Goal: Task Accomplishment & Management: Manage account settings

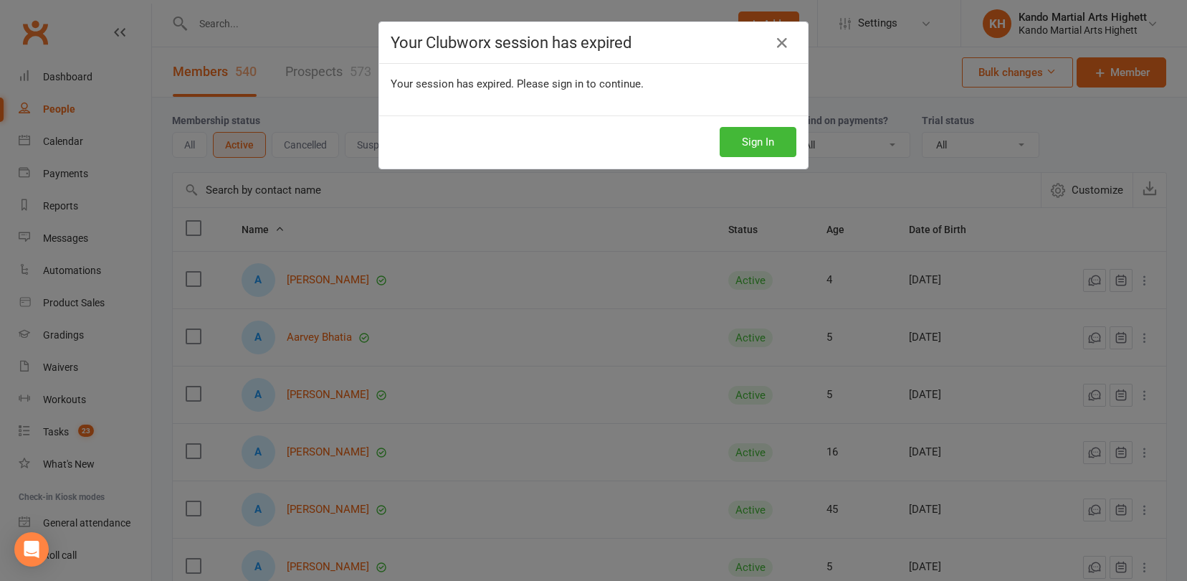
select select "100"
click at [759, 142] on button "Sign In" at bounding box center [758, 142] width 77 height 30
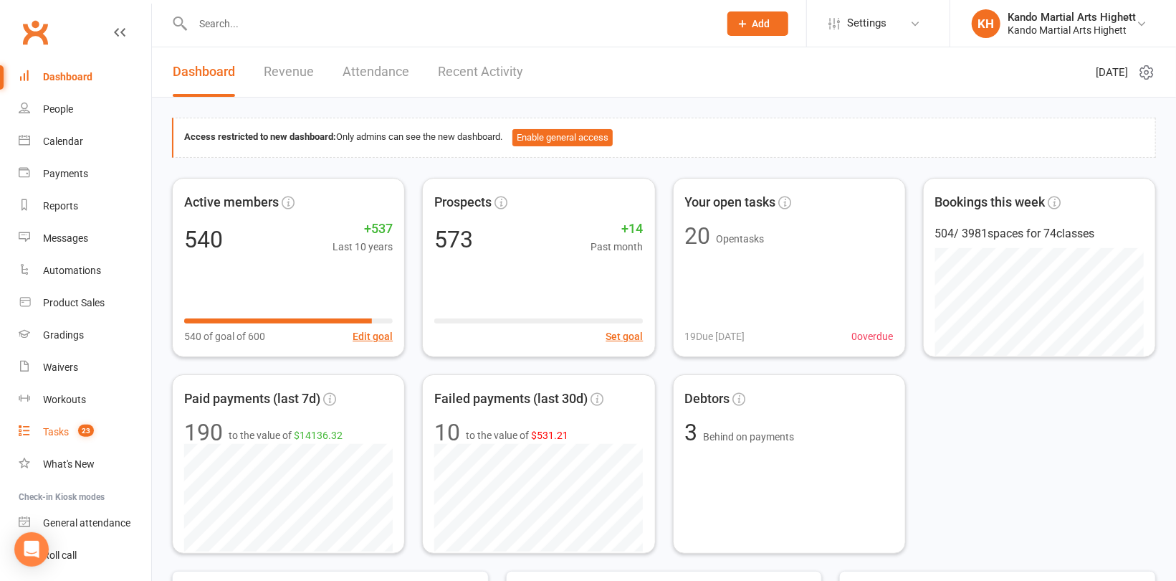
click at [63, 435] on div "Tasks" at bounding box center [56, 431] width 26 height 11
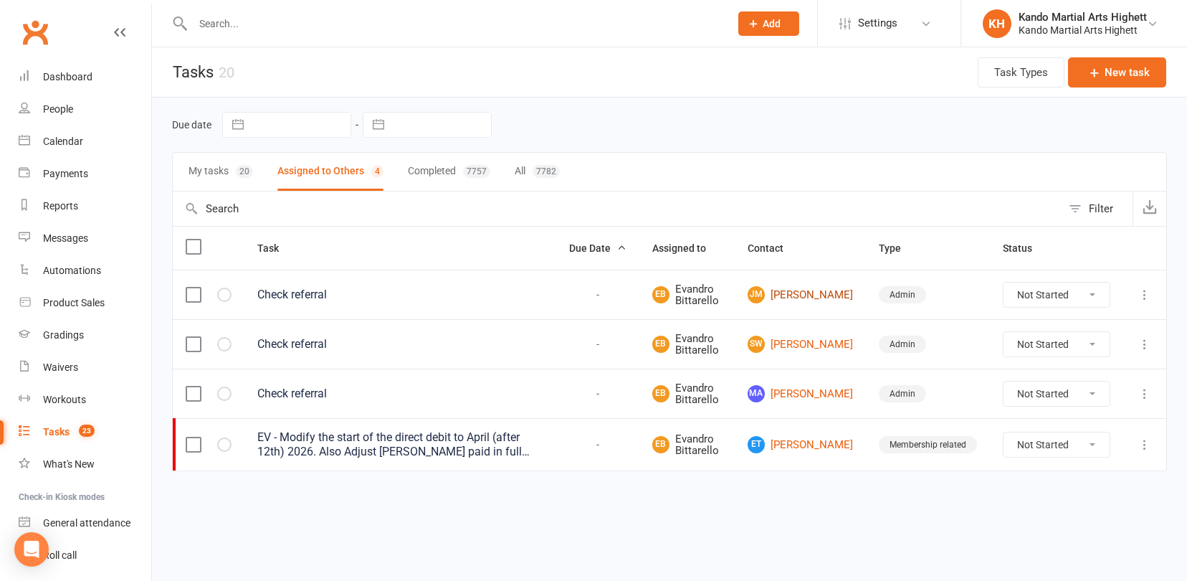
click at [820, 298] on link "[PERSON_NAME]" at bounding box center [800, 294] width 105 height 17
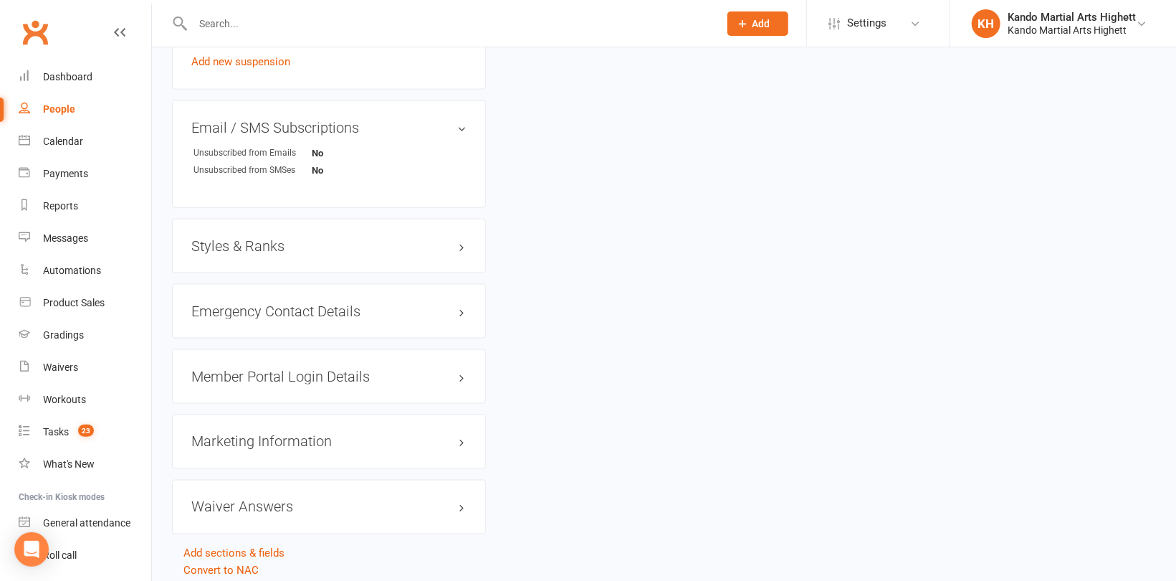
scroll to position [1200, 0]
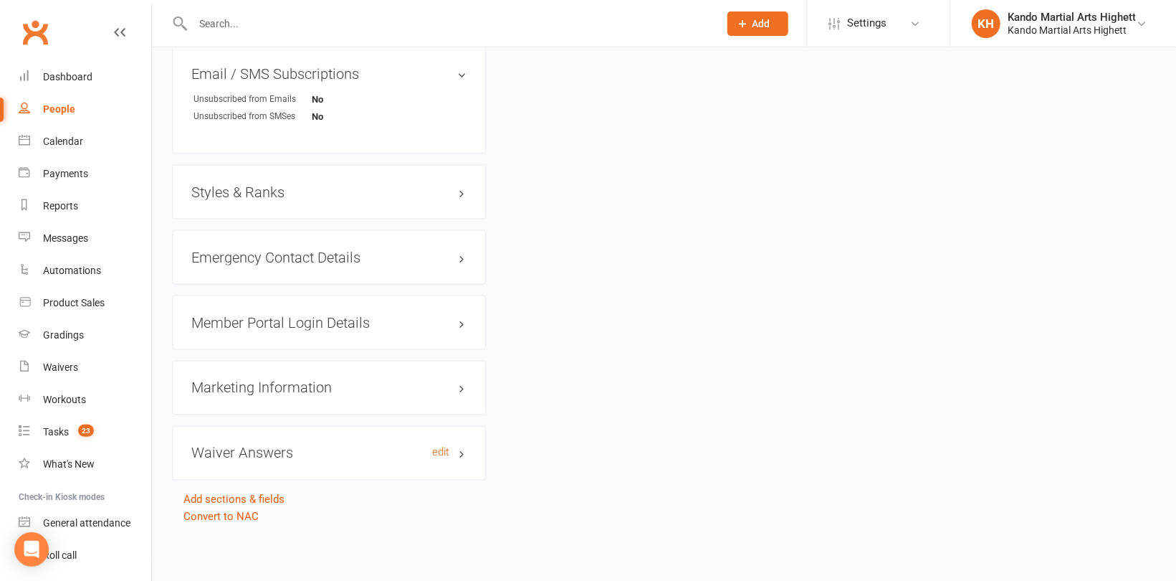
click at [248, 454] on h3 "Waiver Answers edit" at bounding box center [328, 453] width 275 height 16
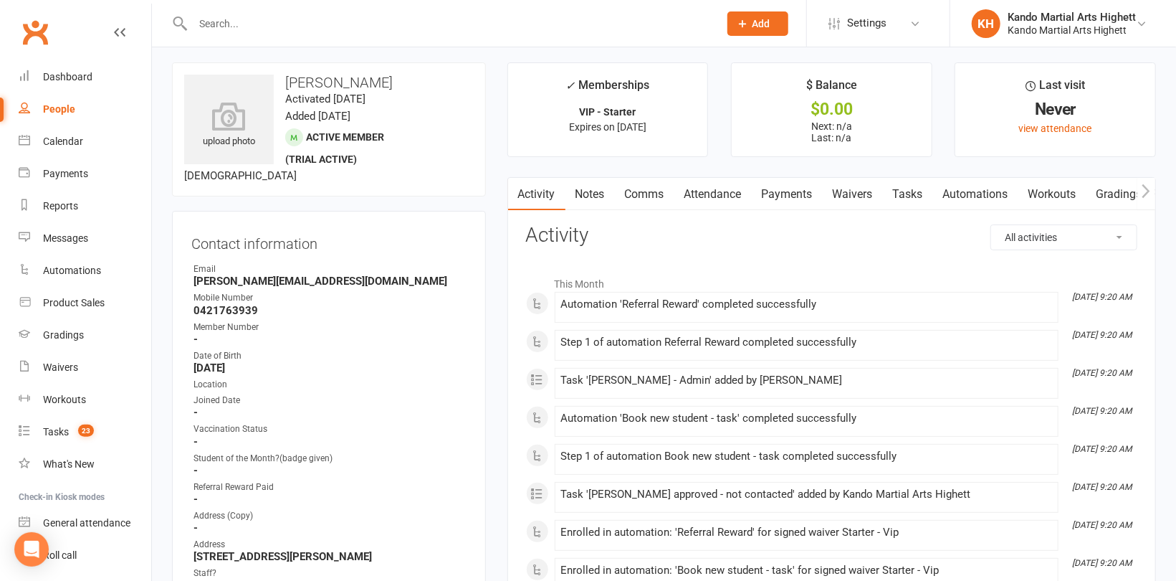
scroll to position [0, 0]
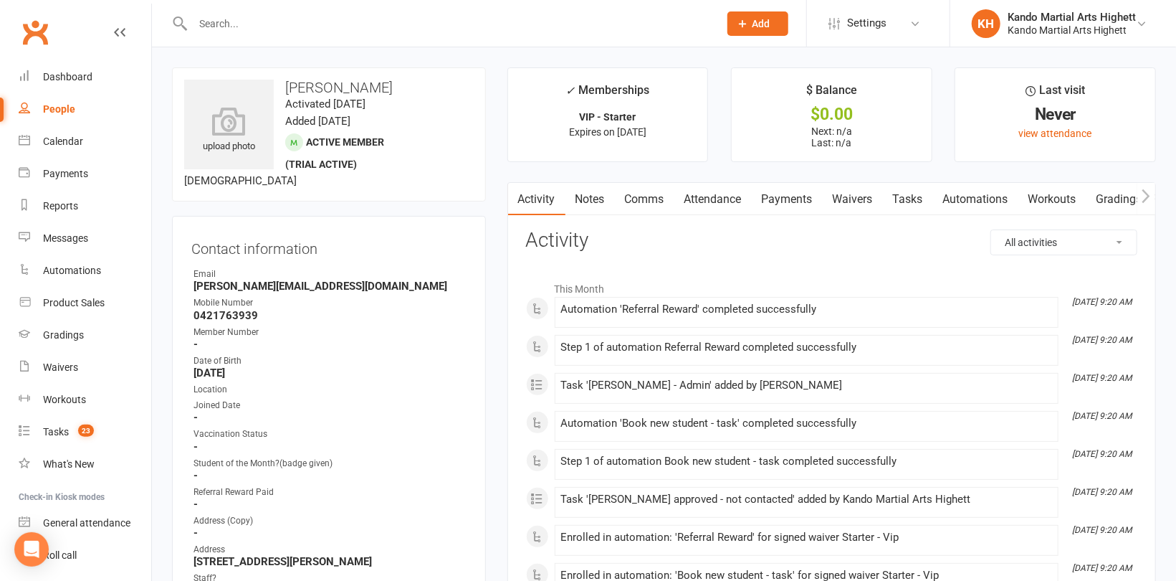
click at [911, 202] on link "Tasks" at bounding box center [908, 199] width 50 height 33
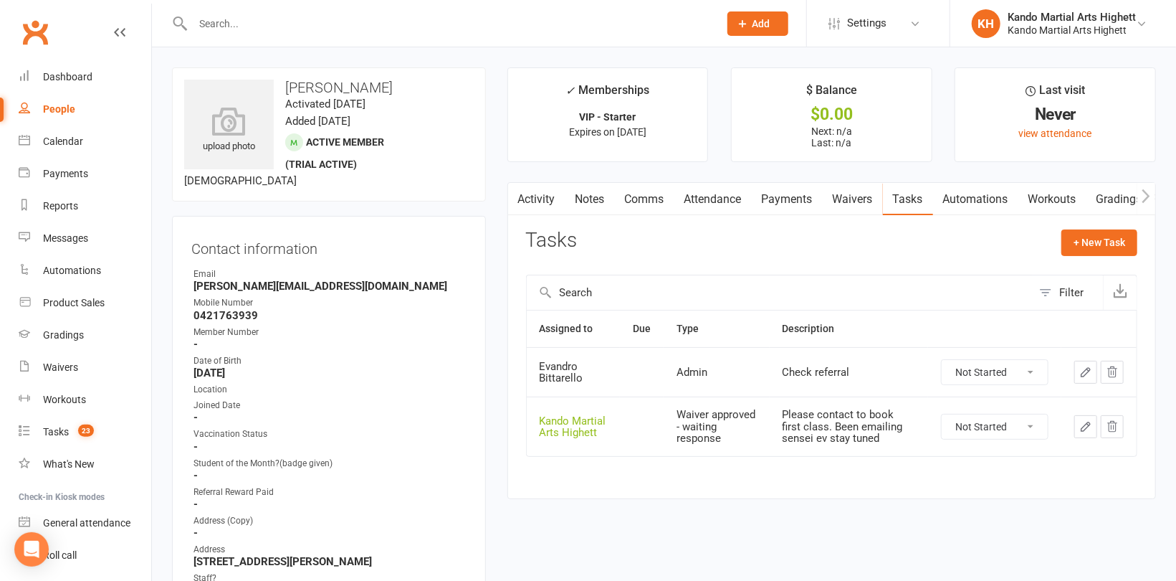
click at [1004, 371] on select "Not Started In Progress Waiting Complete" at bounding box center [995, 372] width 106 height 24
click at [942, 360] on select "Not Started In Progress Waiting Complete" at bounding box center [995, 372] width 106 height 24
select select "unstarted"
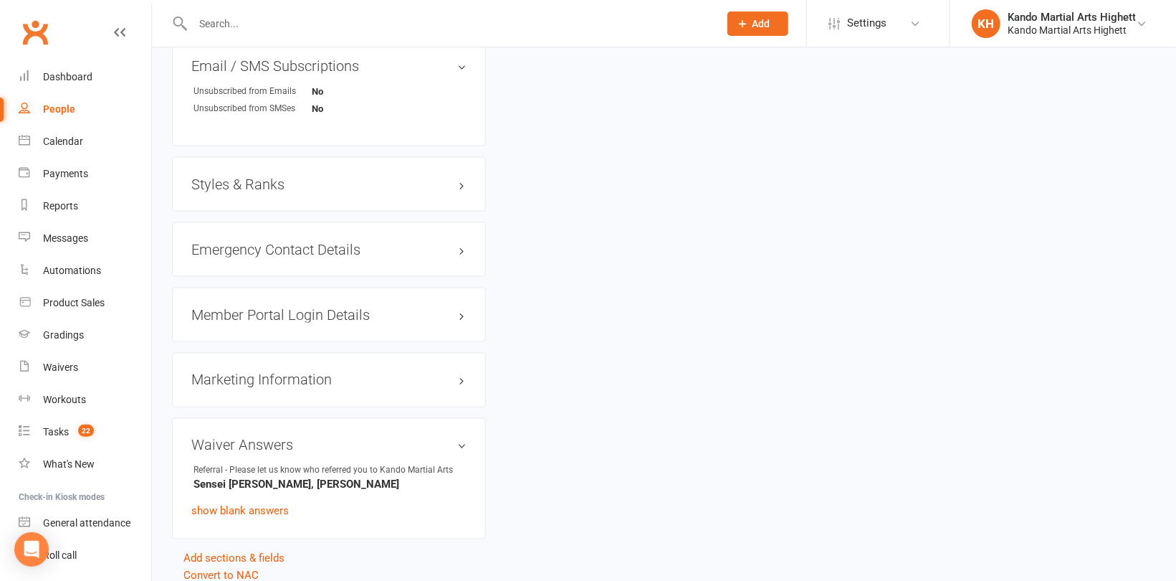
scroll to position [1266, 0]
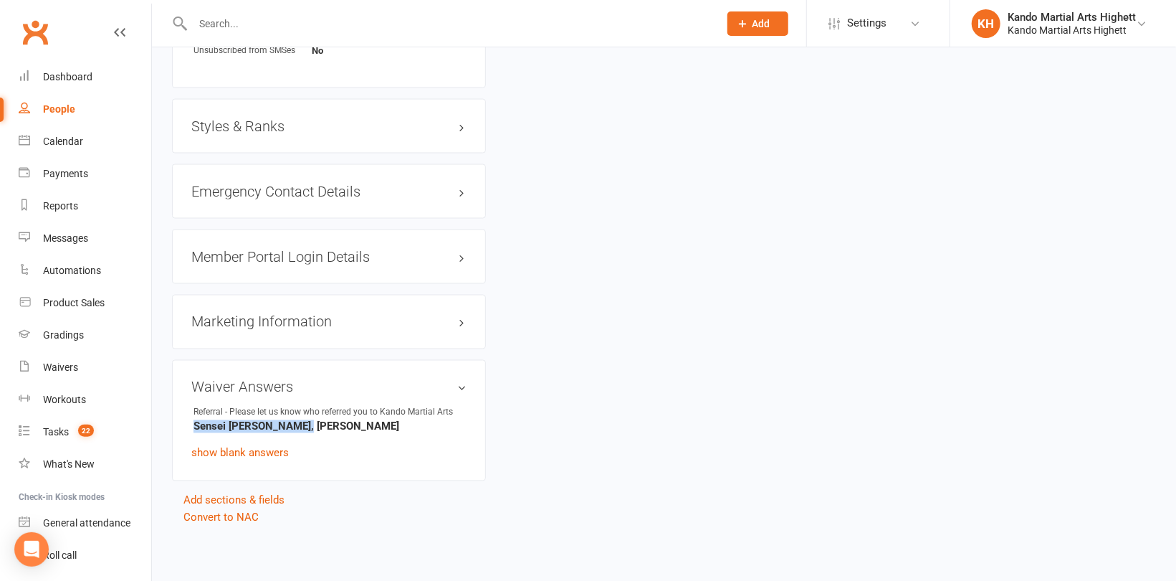
drag, startPoint x: 194, startPoint y: 426, endPoint x: 300, endPoint y: 422, distance: 106.1
click at [300, 422] on strong "Sensei [PERSON_NAME], [PERSON_NAME]" at bounding box center [330, 426] width 273 height 13
copy strong "Sensei [PERSON_NAME]"
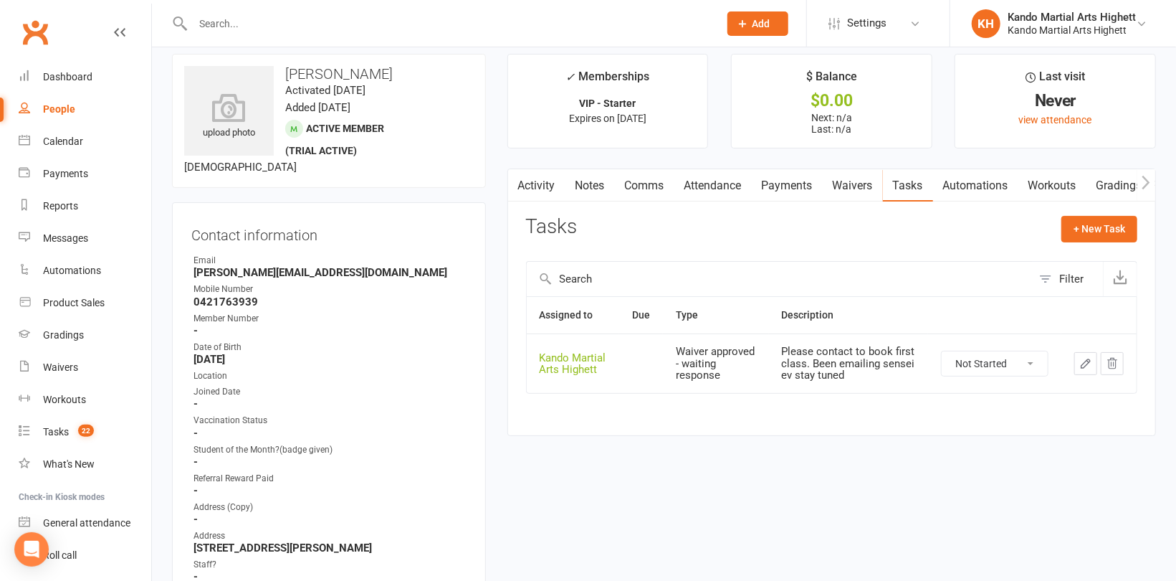
scroll to position [0, 0]
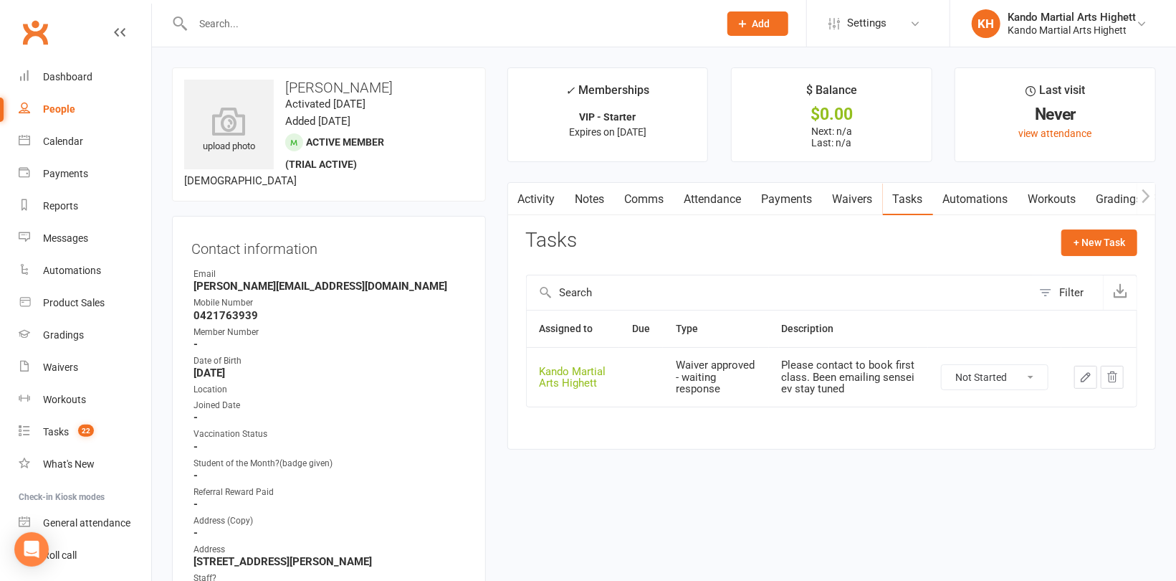
click at [51, 111] on div "People" at bounding box center [59, 108] width 32 height 11
select select "100"
